Goal: Transaction & Acquisition: Purchase product/service

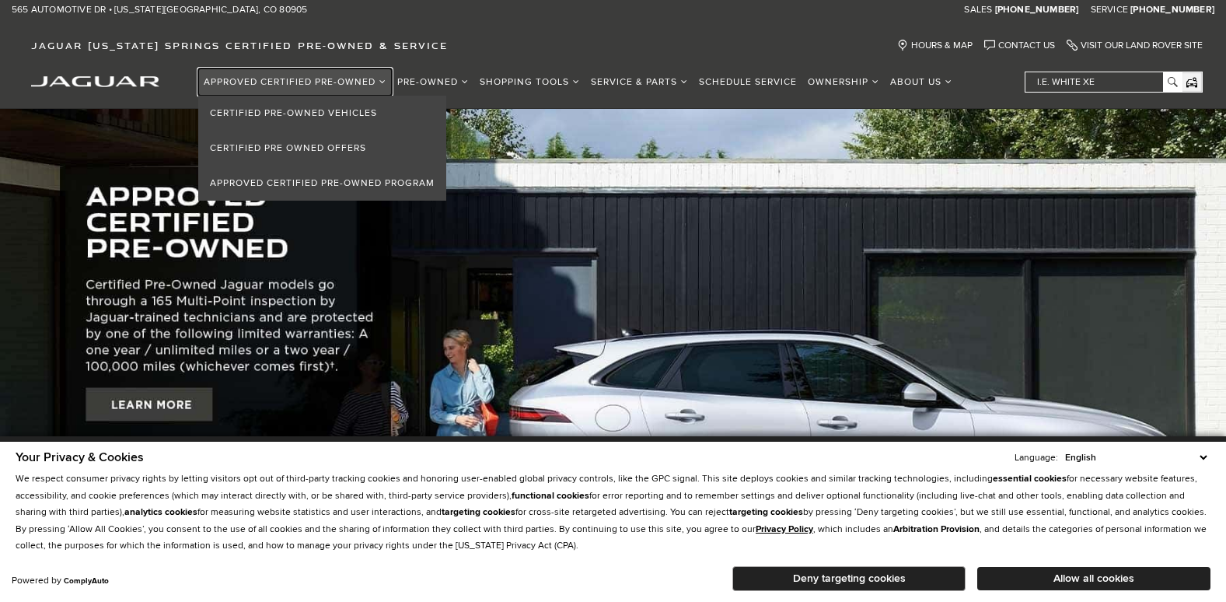
click at [240, 81] on link "Approved Certified Pre-Owned" at bounding box center [295, 81] width 194 height 27
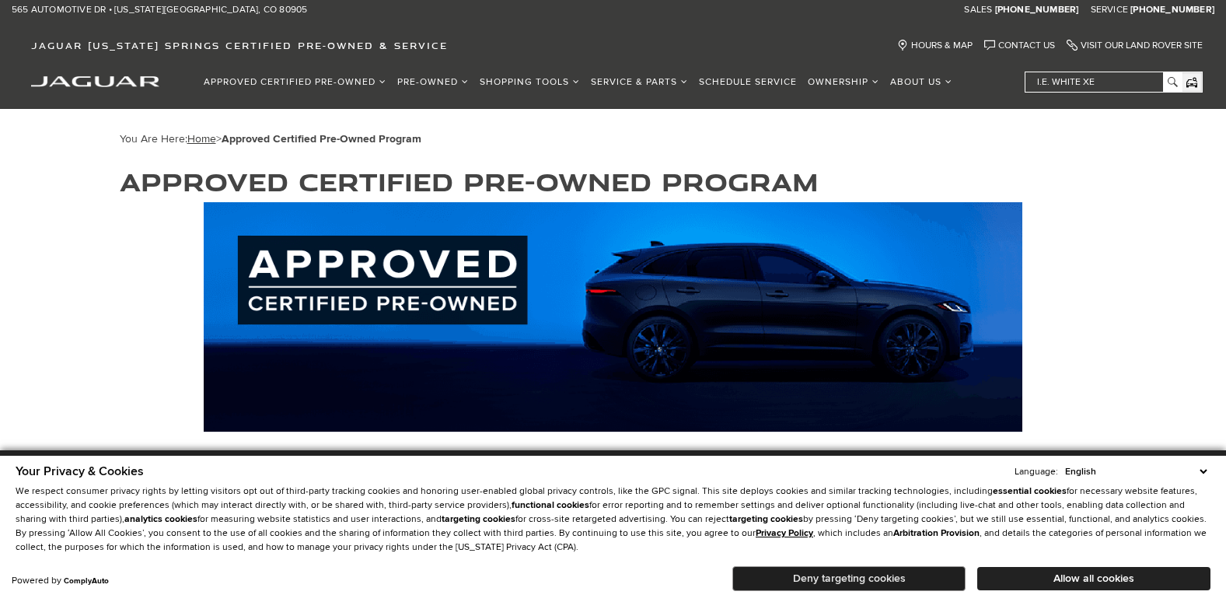
click at [896, 576] on button "Deny targeting cookies" at bounding box center [849, 578] width 233 height 25
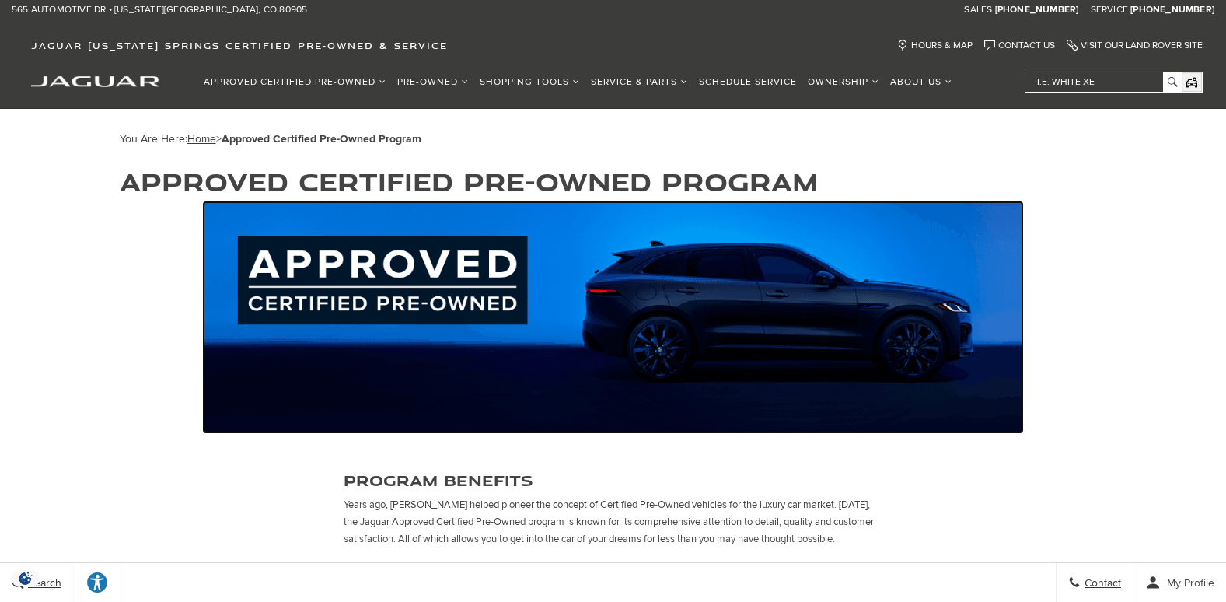
click at [351, 267] on img at bounding box center [613, 317] width 819 height 230
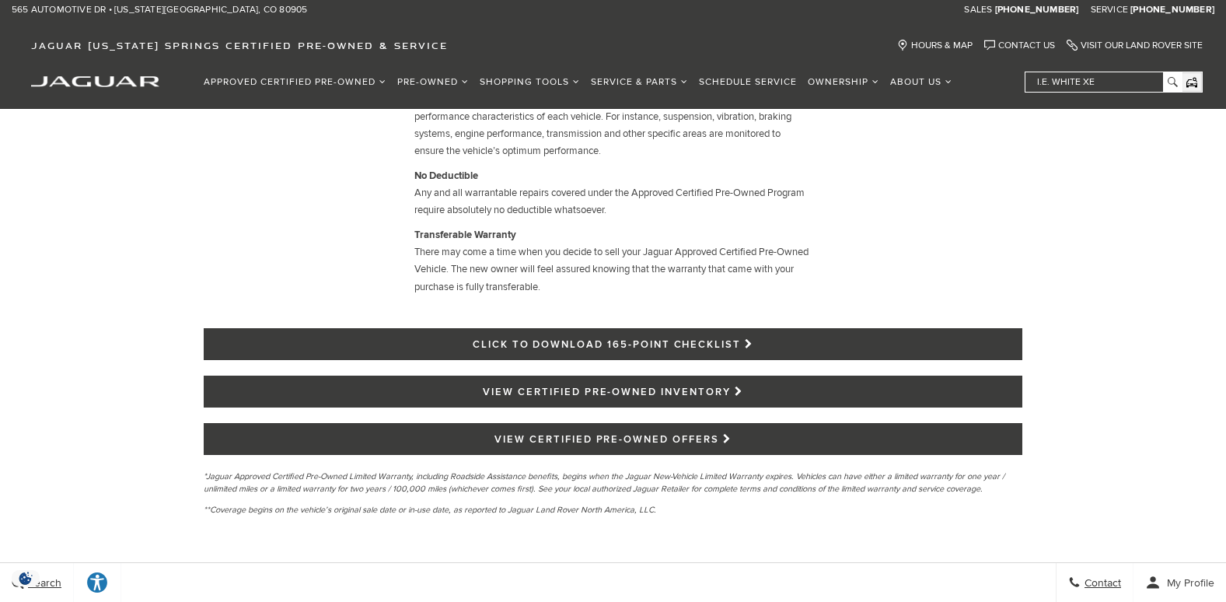
scroll to position [1555, 0]
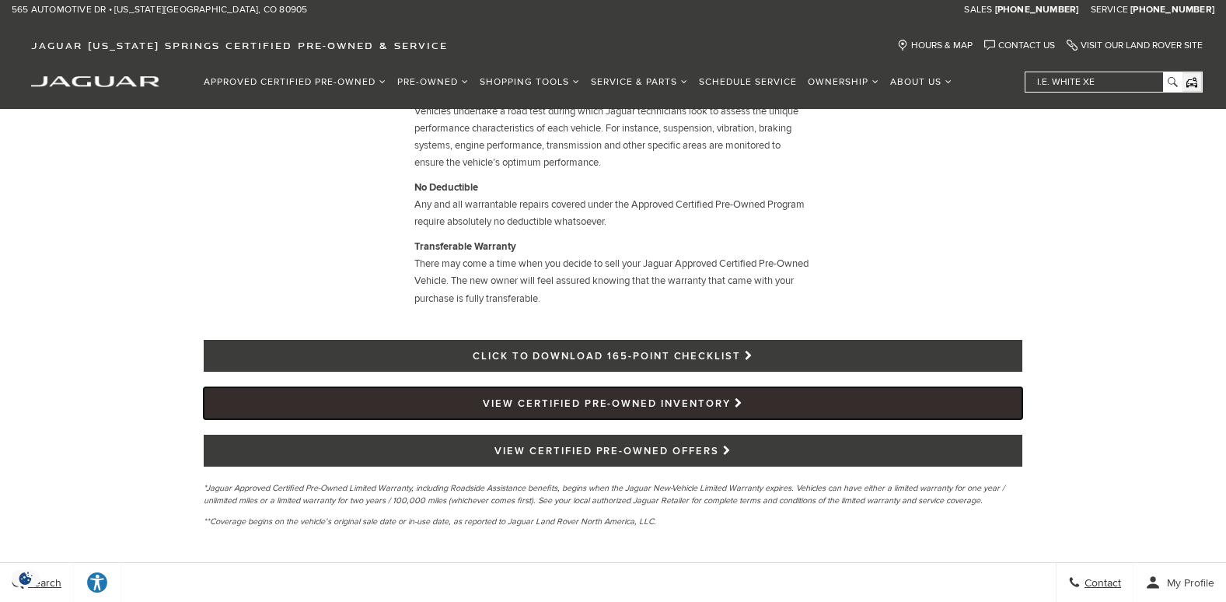
click at [609, 406] on link "VIEW CERTIFIED PRE-OWNED INVENTORY" at bounding box center [613, 403] width 819 height 32
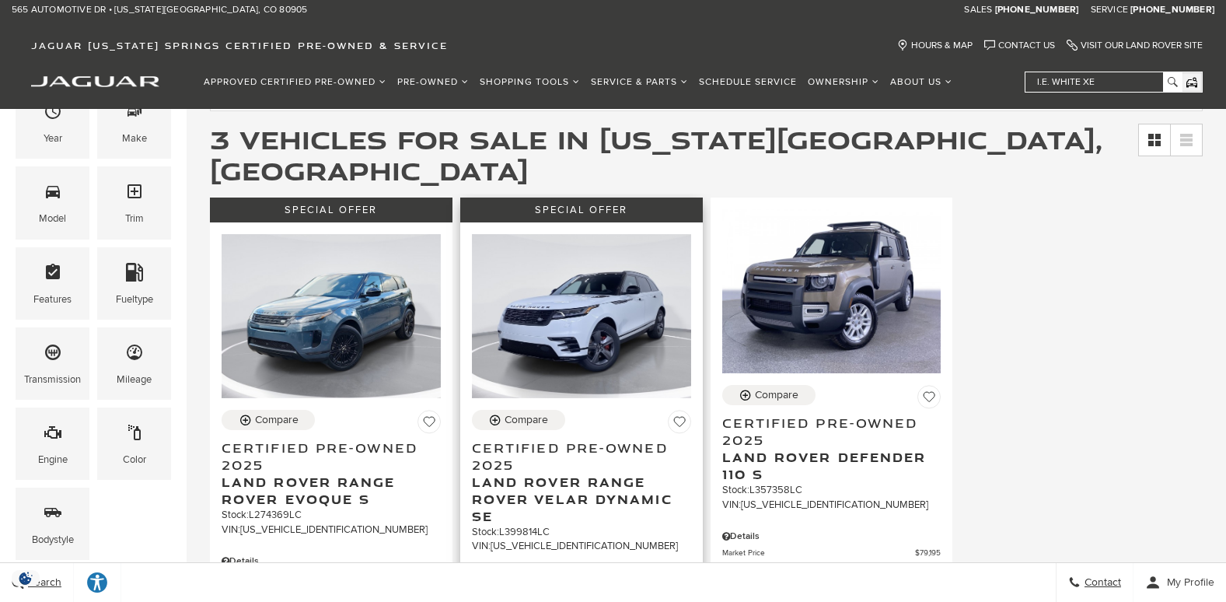
scroll to position [233, 0]
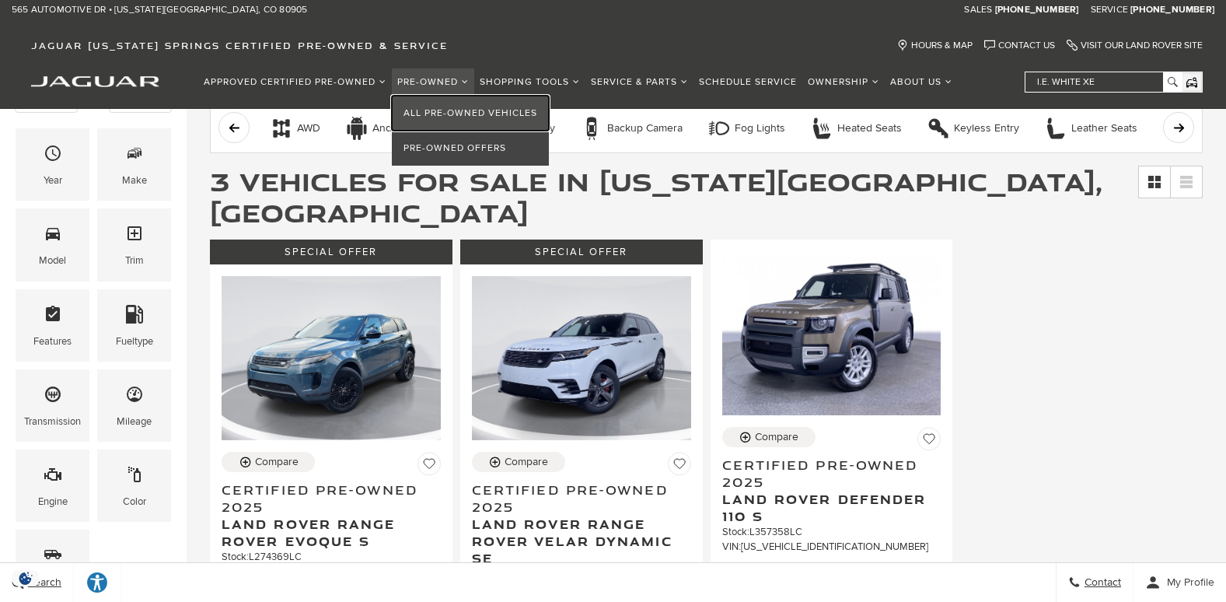
click at [445, 110] on link "All Pre-Owned Vehicles" at bounding box center [470, 113] width 157 height 35
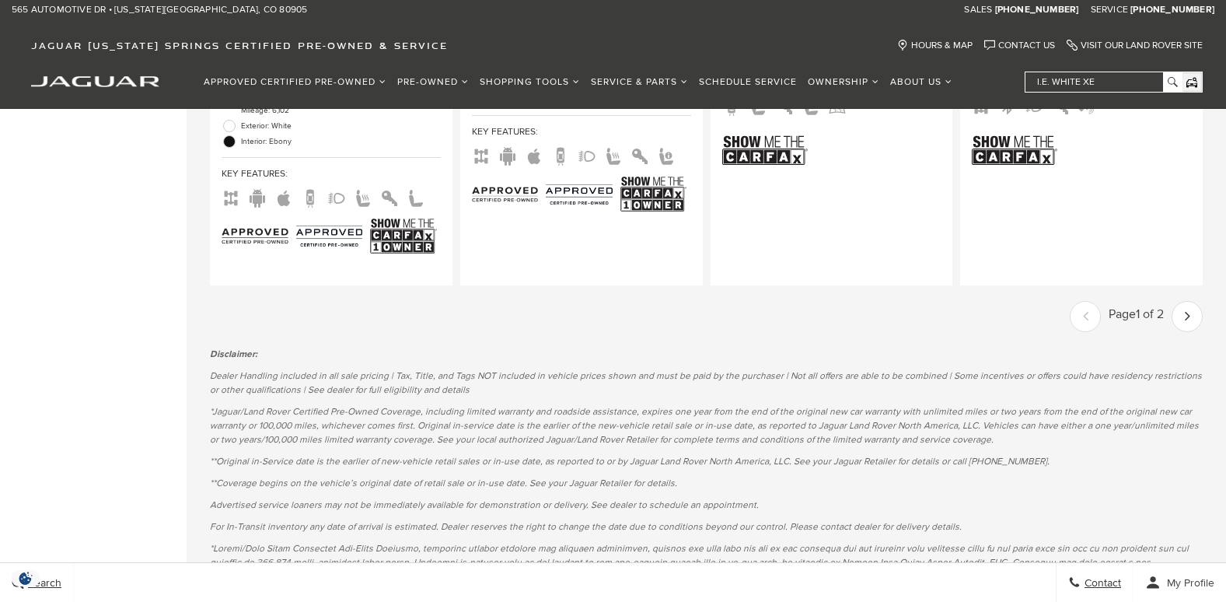
scroll to position [3266, 0]
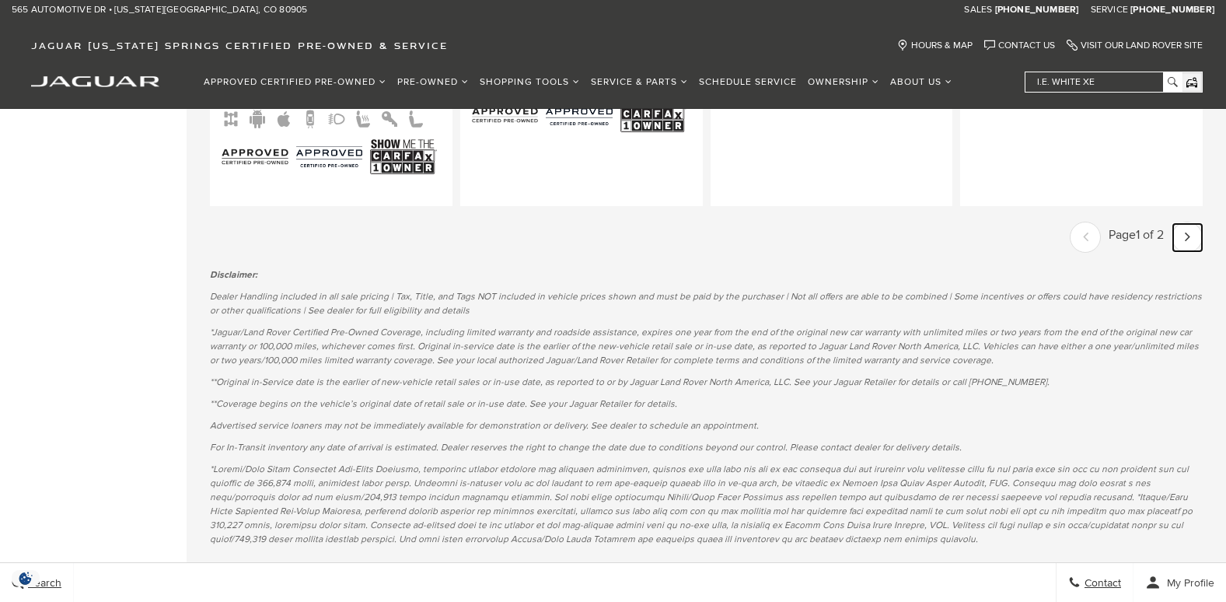
click at [1191, 224] on icon "next page" at bounding box center [1187, 236] width 5 height 25
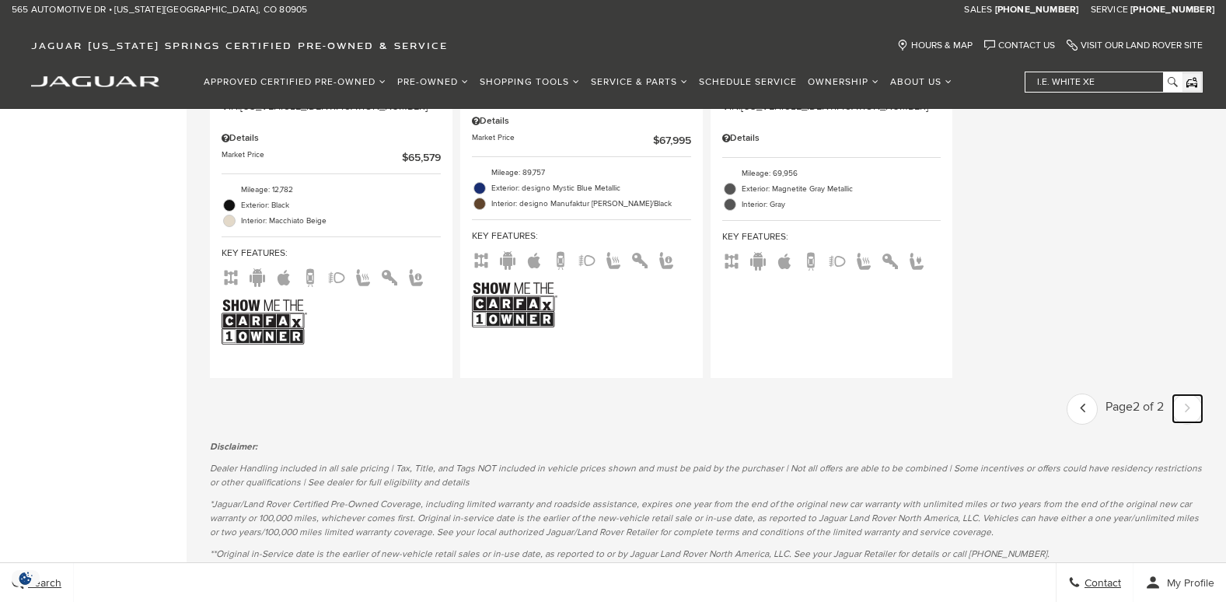
scroll to position [2955, 0]
